Goal: Check status: Check status

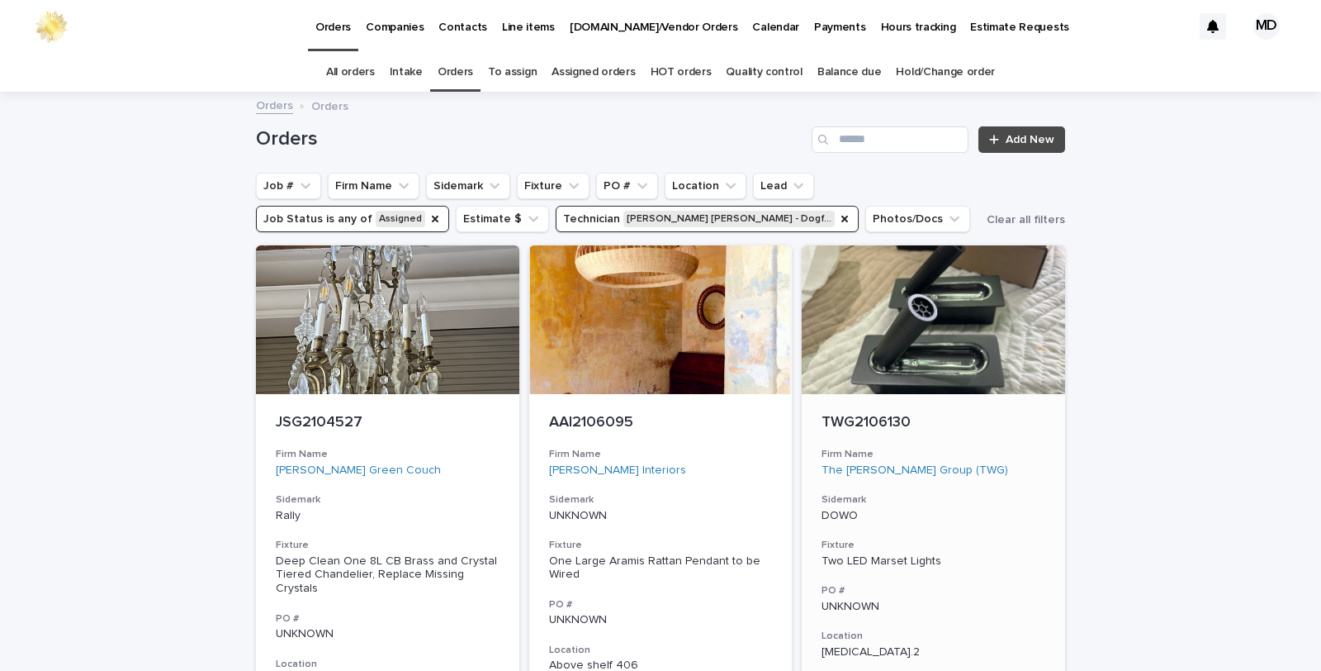
scroll to position [183, 0]
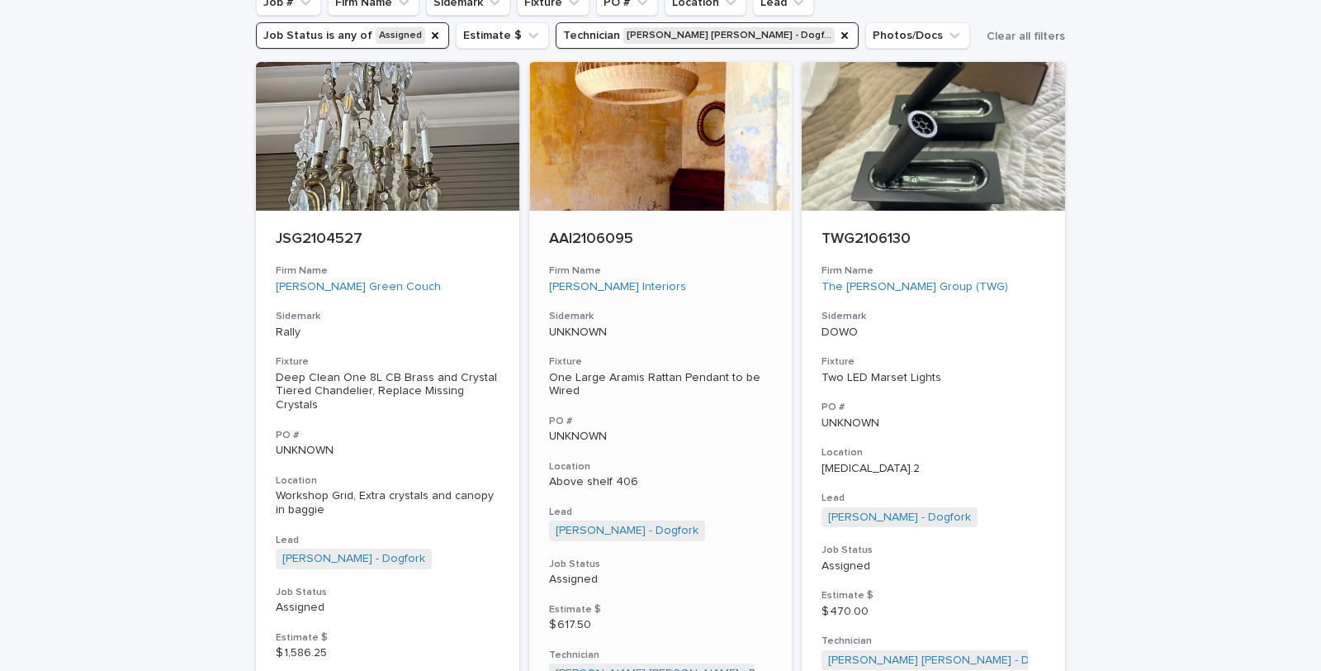
click at [604, 377] on div "One Large Aramis Rattan Pendant to be Wired" at bounding box center [661, 385] width 224 height 28
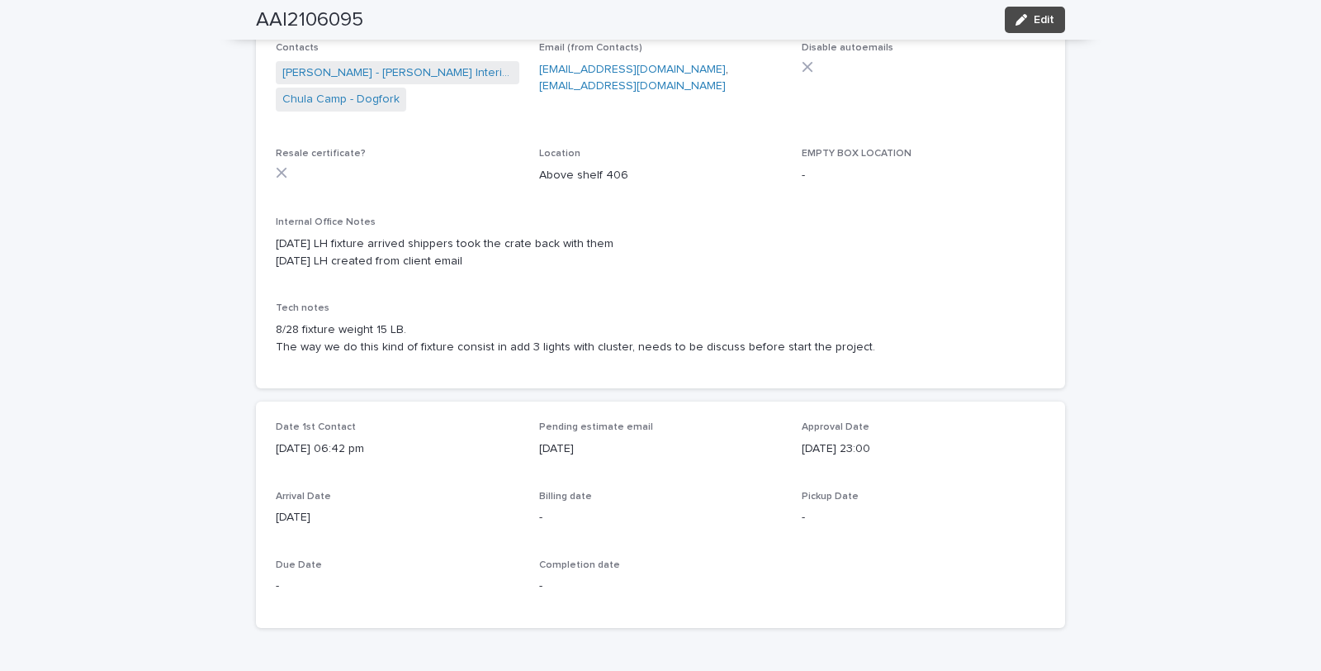
scroll to position [260, 0]
